Goal: Task Accomplishment & Management: Manage account settings

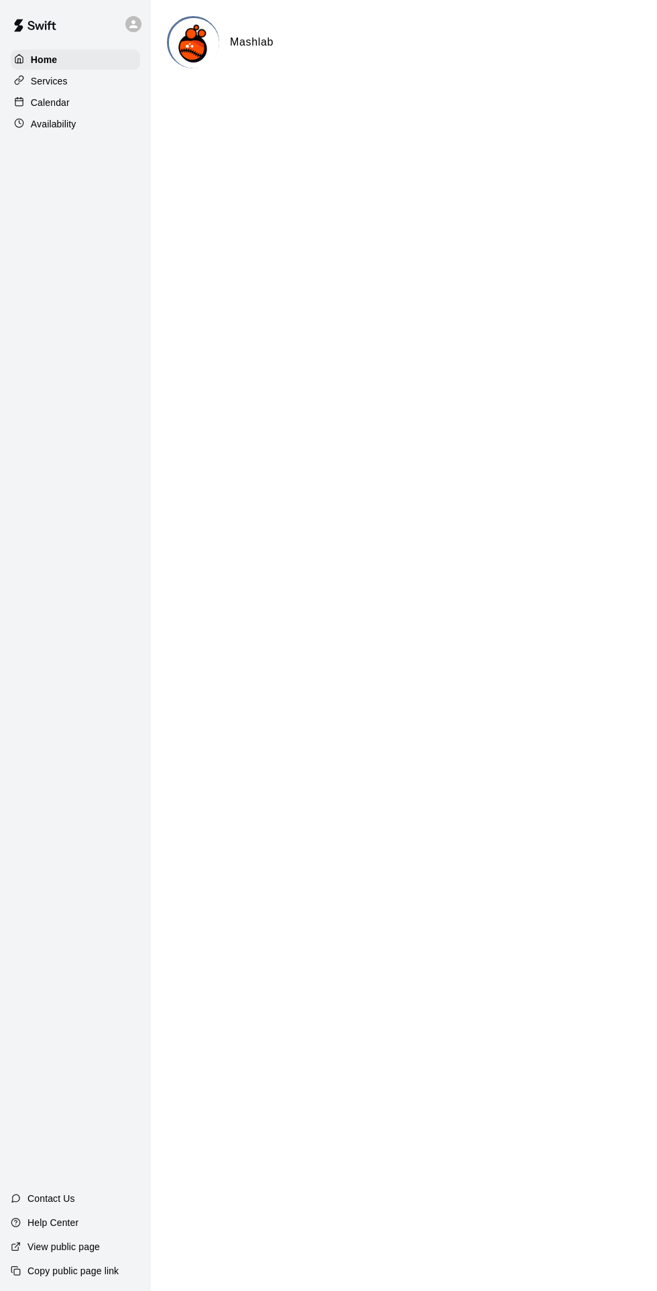
click at [65, 117] on div "Availability" at bounding box center [75, 124] width 129 height 20
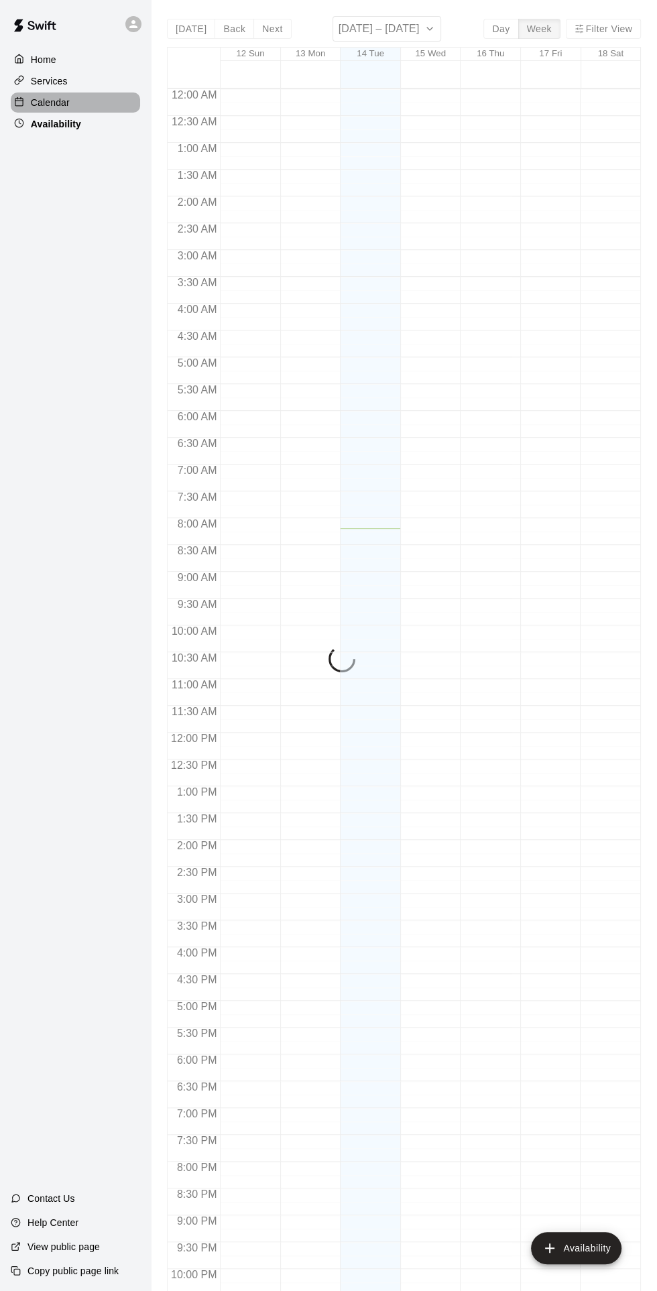
scroll to position [69, 0]
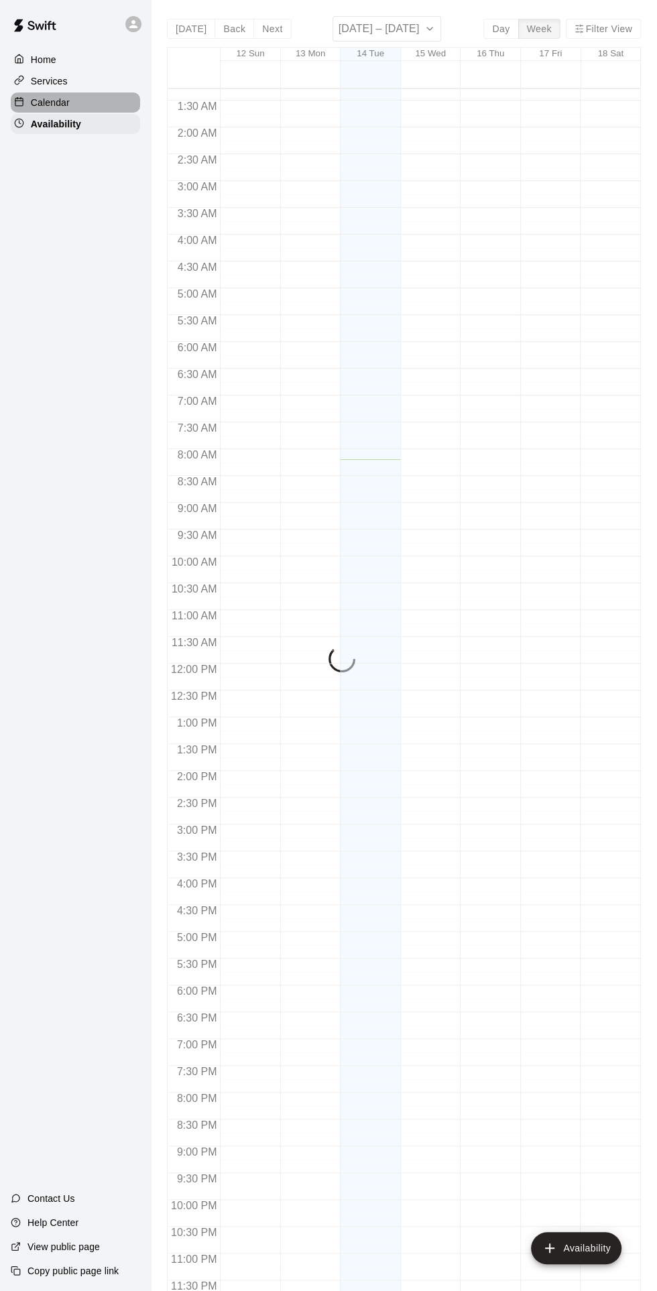
click at [61, 108] on p "Calendar" at bounding box center [50, 102] width 39 height 13
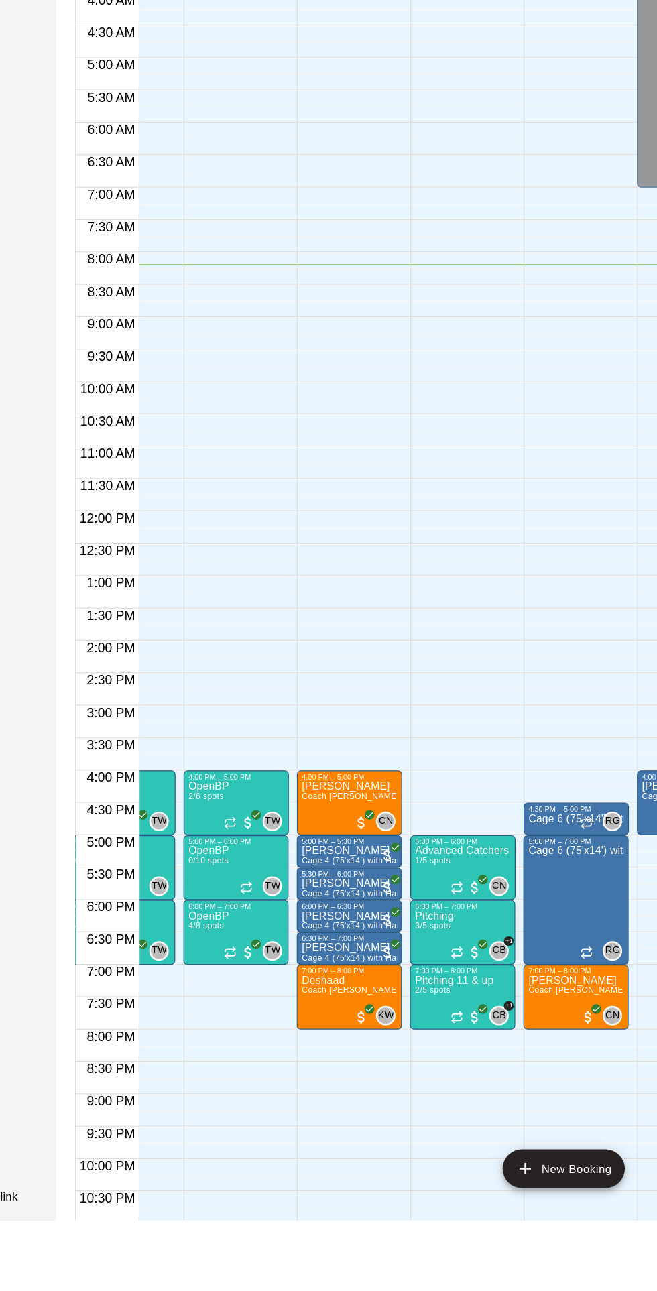
scroll to position [0, 156]
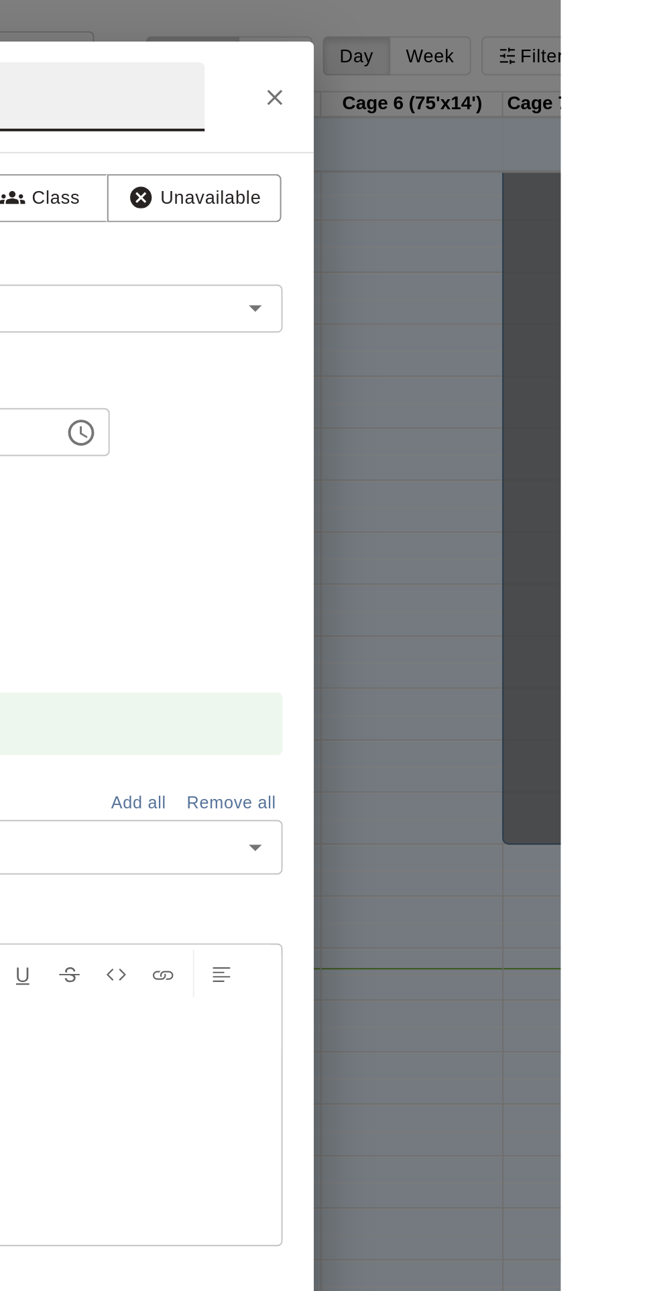
click at [522, 62] on button "Close" at bounding box center [509, 50] width 24 height 24
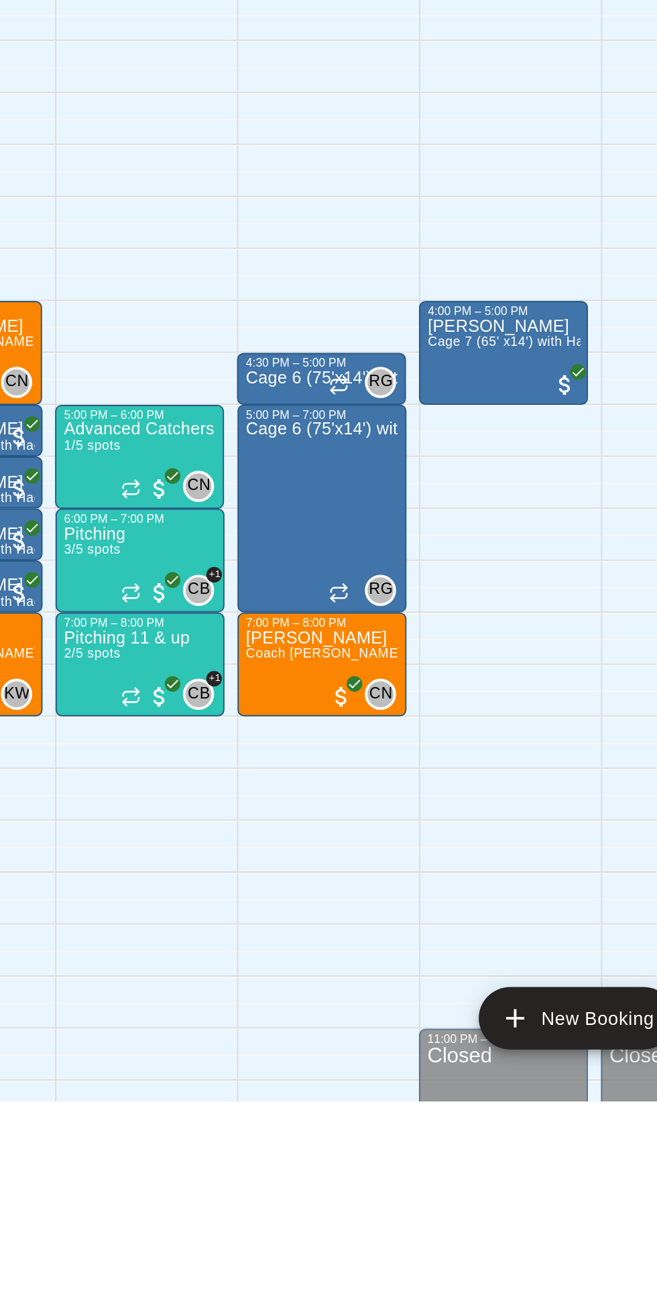
scroll to position [0, 0]
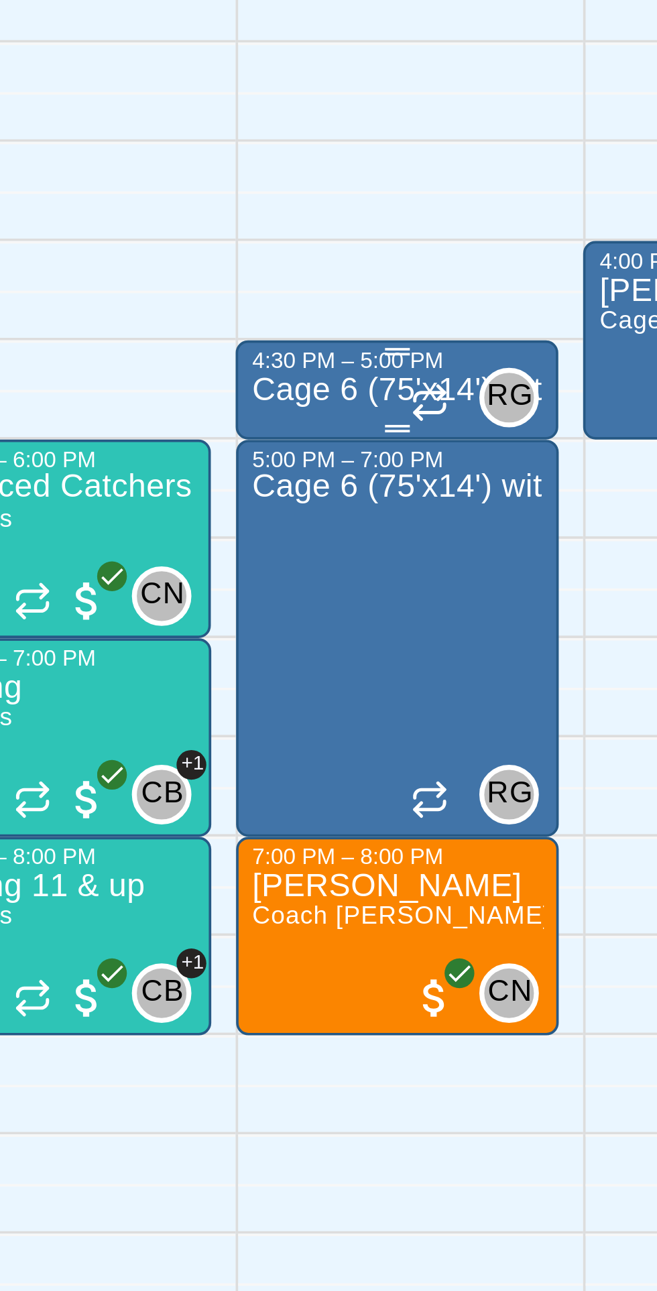
click at [428, 913] on div "4:30 PM – 5:00 PM" at bounding box center [441, 911] width 79 height 7
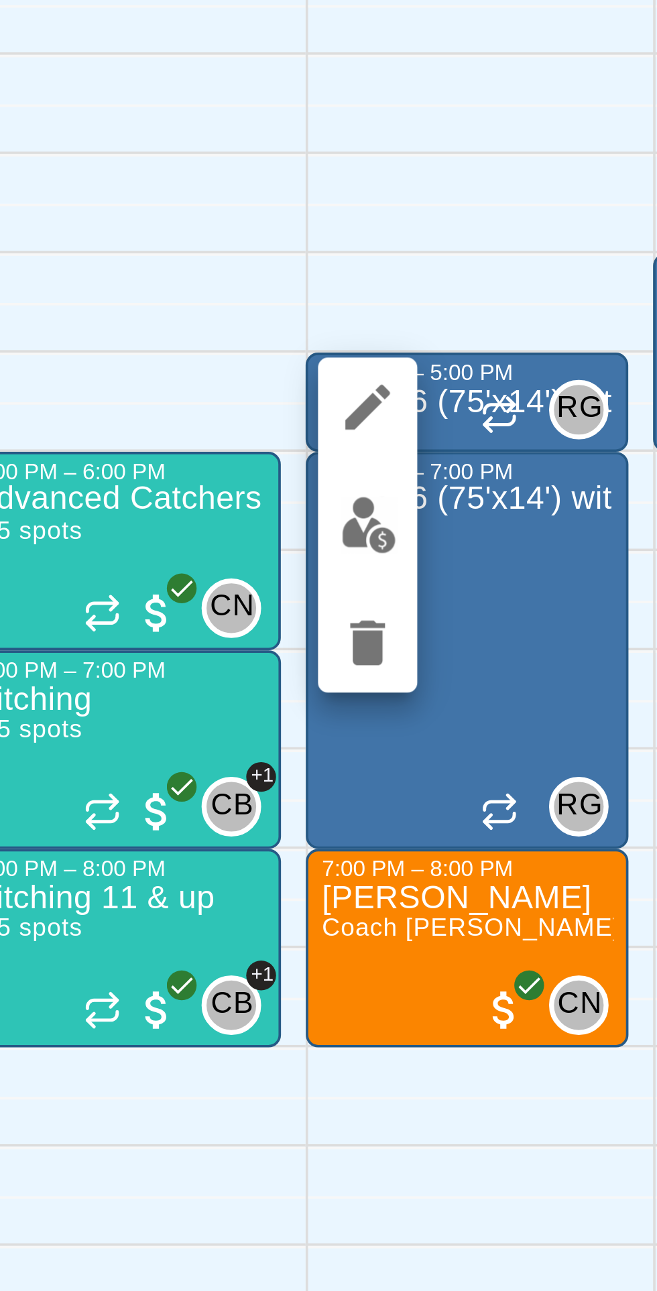
click at [418, 988] on icon "delete" at bounding box center [414, 985] width 9 height 12
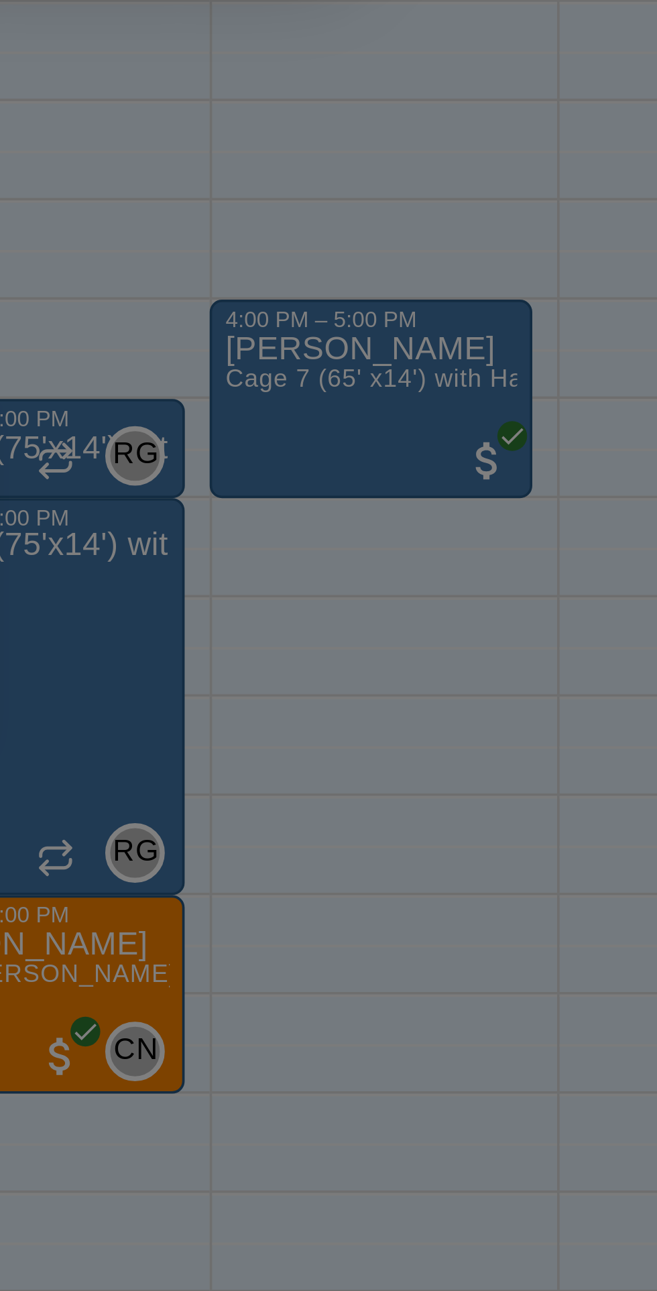
click at [524, 768] on button "Delete" at bounding box center [499, 755] width 50 height 25
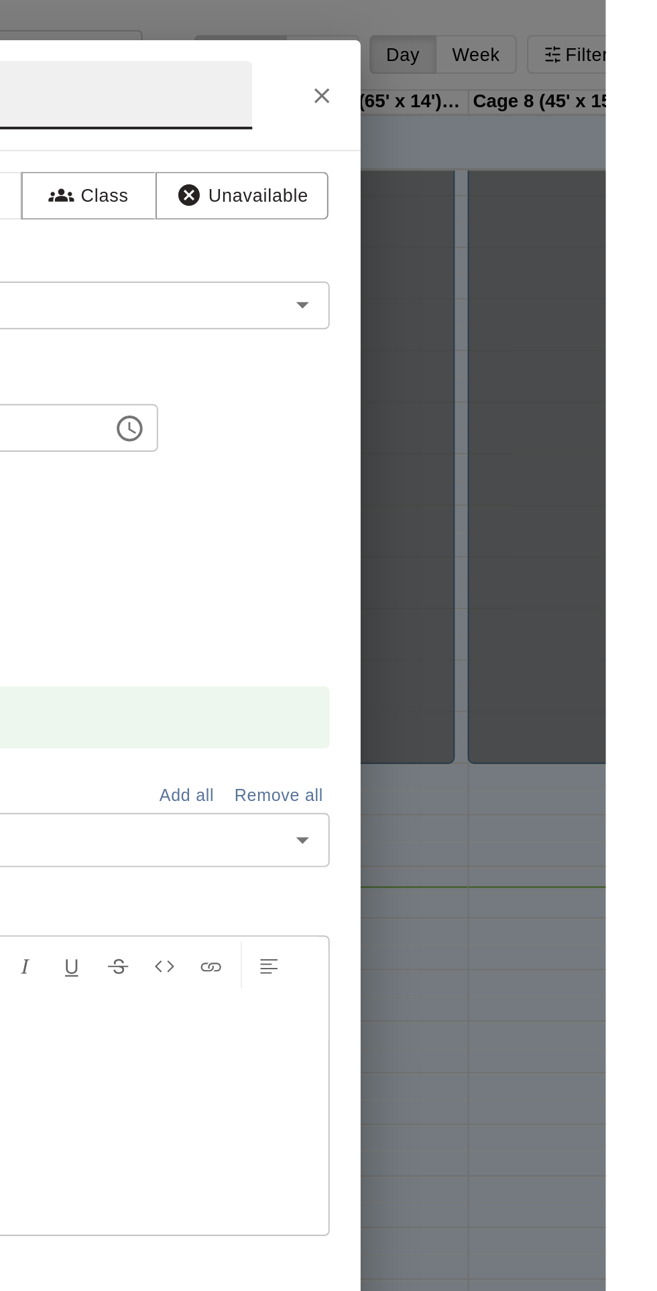
click at [522, 62] on button "Close" at bounding box center [509, 50] width 24 height 24
